Goal: Task Accomplishment & Management: Use online tool/utility

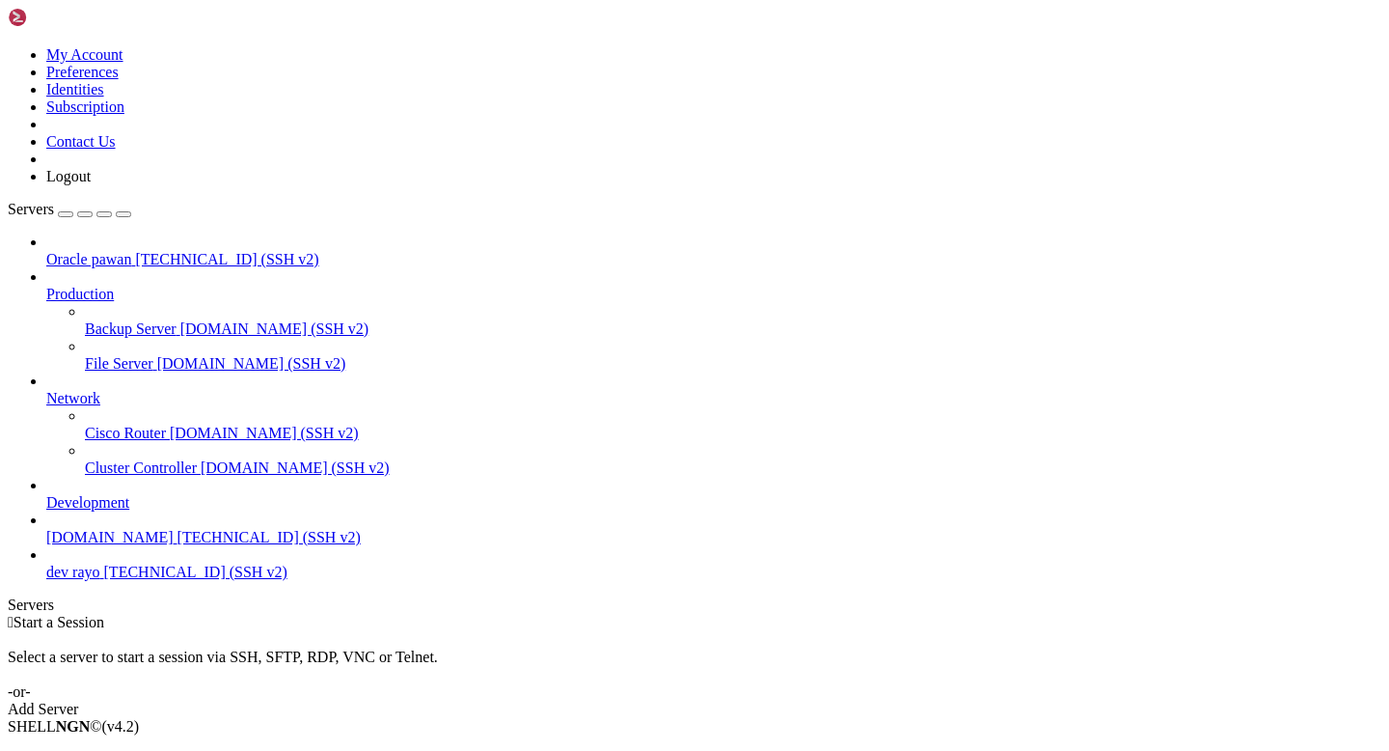
click at [97, 750] on span "Connect" at bounding box center [71, 759] width 51 height 16
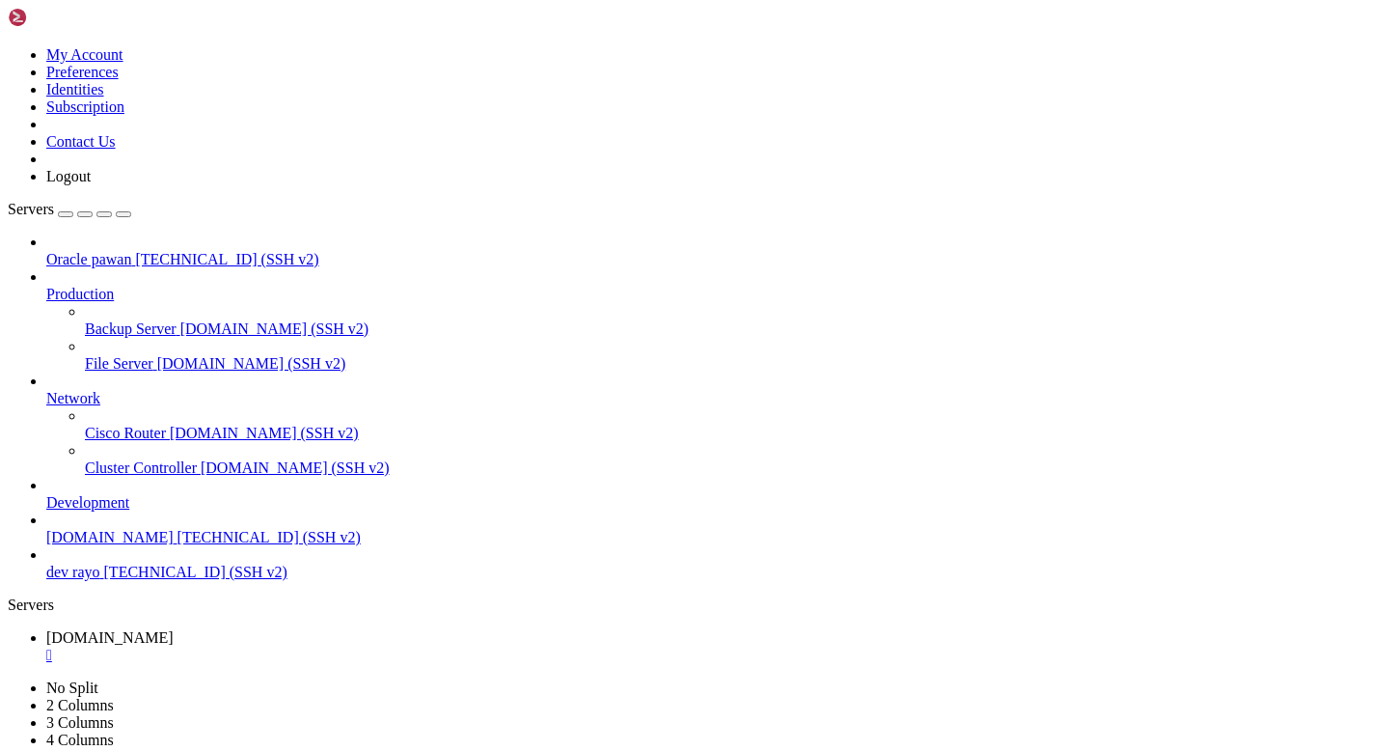
click at [377, 646] on div "" at bounding box center [713, 654] width 1335 height 17
click at [330, 546] on div at bounding box center [694, 375] width 1389 height 751
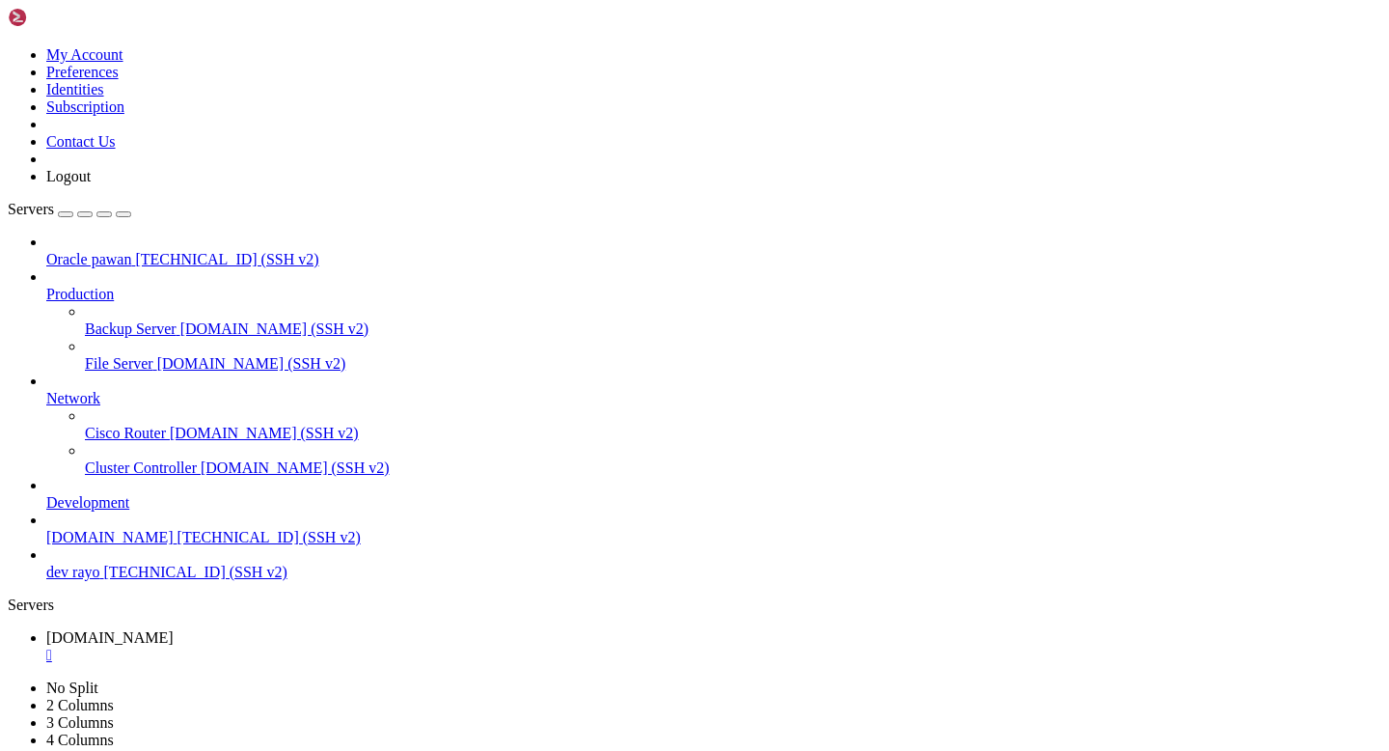
type input "/home/ubuntu/Rayo-backend/logs"
